Goal: Find contact information: Find contact information

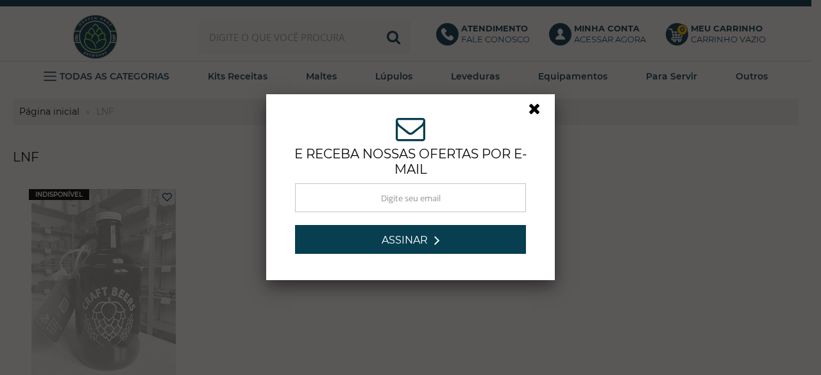
click at [528, 105] on link at bounding box center [539, 112] width 23 height 23
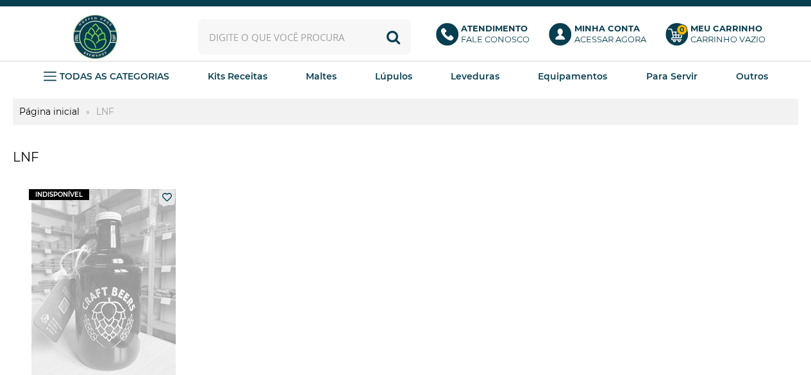
click at [487, 34] on p "Atendimento Fale conosco" at bounding box center [495, 34] width 69 height 22
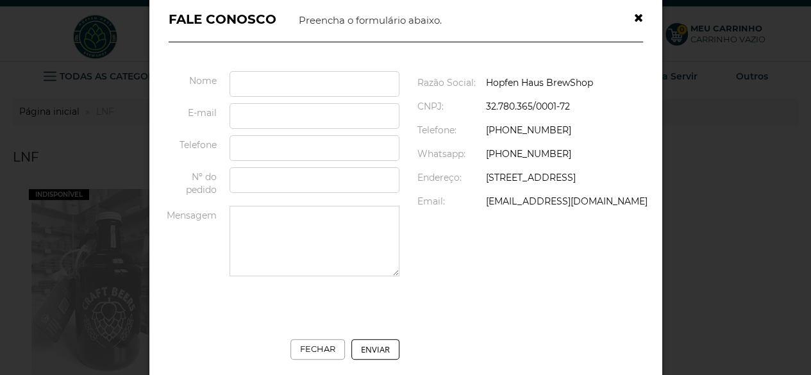
click at [768, 210] on div at bounding box center [405, 187] width 811 height 375
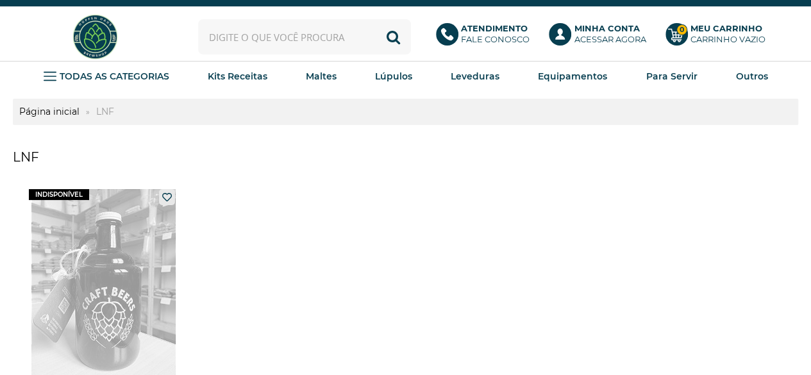
click at [485, 26] on b "Atendimento" at bounding box center [494, 28] width 67 height 10
